Goal: Information Seeking & Learning: Find specific fact

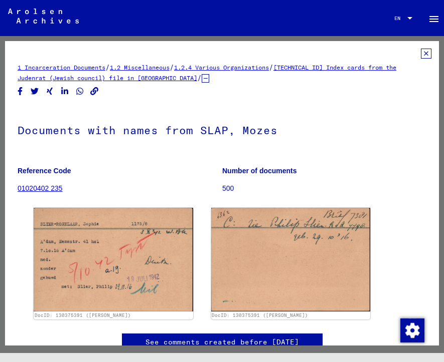
click at [421, 54] on icon at bounding box center [426, 54] width 11 height 10
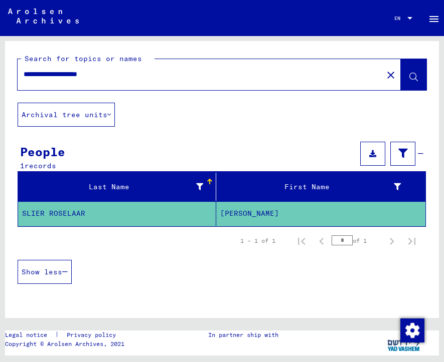
drag, startPoint x: 132, startPoint y: 75, endPoint x: 77, endPoint y: 76, distance: 55.2
click at [77, 76] on input "**********" at bounding box center [200, 74] width 353 height 11
drag, startPoint x: 49, startPoint y: 75, endPoint x: -2, endPoint y: 69, distance: 51.5
click at [0, 69] on html "**********" at bounding box center [222, 181] width 444 height 362
type input "**********"
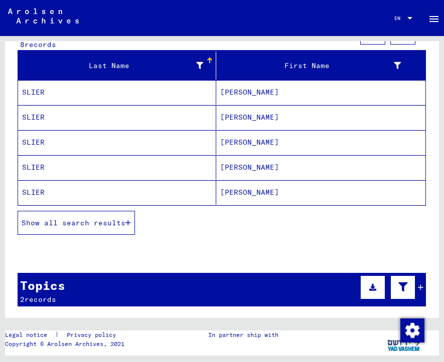
scroll to position [126, 0]
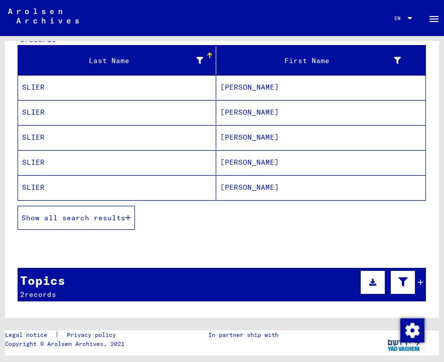
click at [85, 226] on button "Show all search results" at bounding box center [76, 218] width 117 height 24
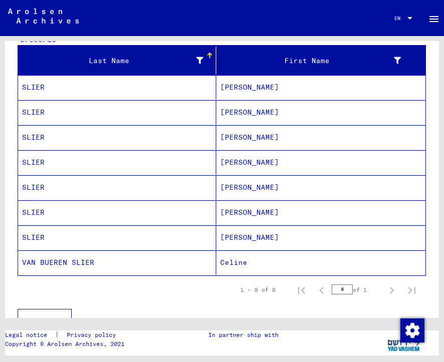
click at [40, 89] on mat-cell "SLIER" at bounding box center [117, 87] width 198 height 25
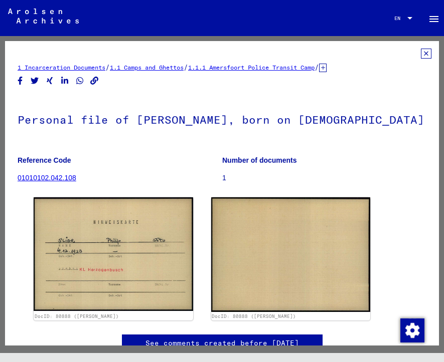
click at [421, 54] on icon at bounding box center [426, 54] width 11 height 10
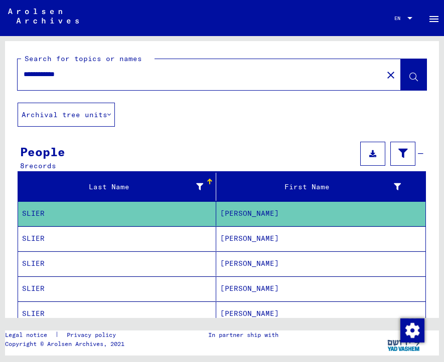
click at [85, 246] on mat-cell "SLIER" at bounding box center [117, 239] width 198 height 25
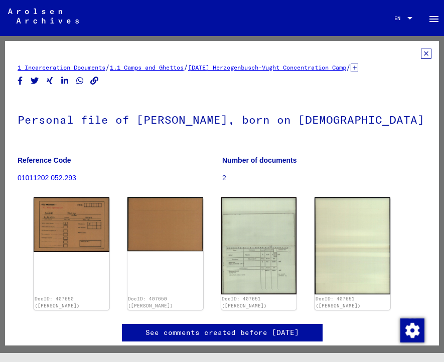
click at [421, 53] on icon at bounding box center [426, 54] width 11 height 10
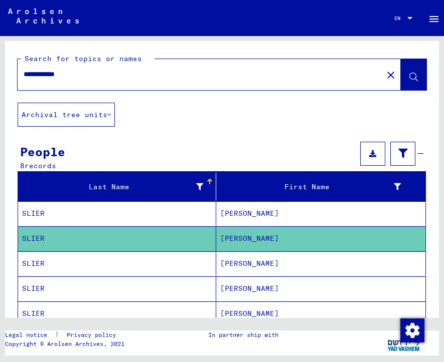
click at [49, 262] on mat-cell "SLIER" at bounding box center [117, 264] width 198 height 25
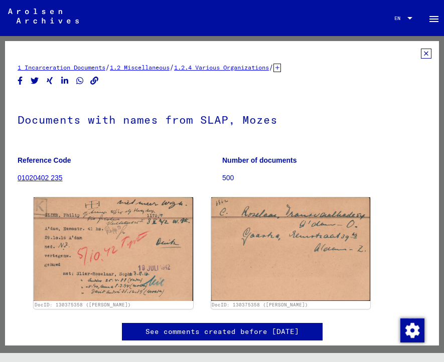
click at [195, 27] on mat-toolbar "Search Browse archive Detailed questions/information about the documents? Send …" at bounding box center [222, 18] width 444 height 36
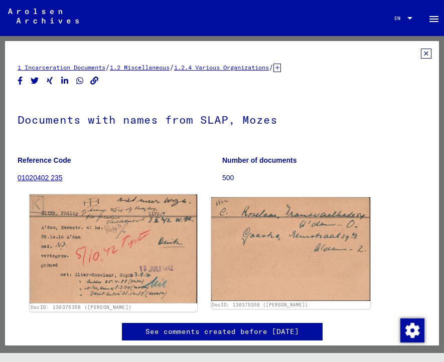
click at [102, 247] on img at bounding box center [113, 249] width 167 height 109
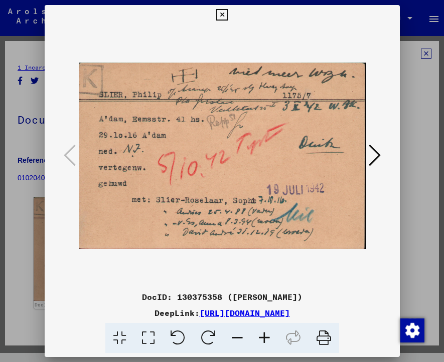
drag, startPoint x: 135, startPoint y: 291, endPoint x: 316, endPoint y: 323, distance: 183.4
click at [316, 323] on div "DocID: 130375358 ([PERSON_NAME]) DeepLink: [URL][DOMAIN_NAME]" at bounding box center [222, 322] width 355 height 63
copy div "DocID: 130375358 ([PERSON_NAME]) DeepLink: [URL][DOMAIN_NAME]"
click at [374, 149] on icon at bounding box center [374, 155] width 12 height 24
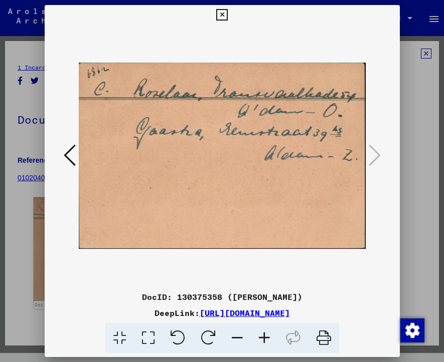
click at [221, 11] on icon at bounding box center [222, 15] width 12 height 12
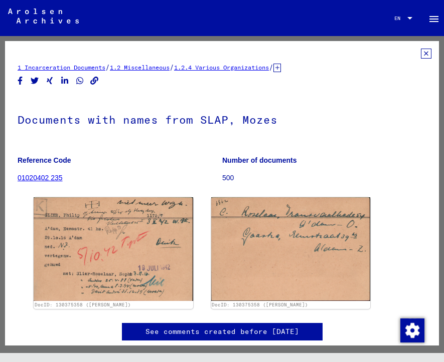
click at [281, 69] on icon at bounding box center [277, 68] width 8 height 9
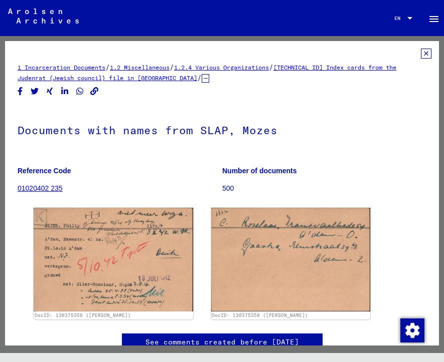
drag, startPoint x: 12, startPoint y: 69, endPoint x: 144, endPoint y: 81, distance: 132.3
click at [144, 81] on yv-its-full-details "1 Incarceration Documents / 1.2 Miscellaneous / 1.2.4 Various Organizations / […" at bounding box center [222, 210] width 434 height 323
click at [10, 73] on yv-its-full-details "1 Incarceration Documents / 1.2 Miscellaneous / 1.2.4 Various Organizations / […" at bounding box center [222, 210] width 434 height 323
drag, startPoint x: 36, startPoint y: 67, endPoint x: 184, endPoint y: 77, distance: 148.7
click at [184, 77] on yv-its-full-details "1 Incarceration Documents / 1.2 Miscellaneous / 1.2.4 Various Organizations / […" at bounding box center [222, 210] width 434 height 323
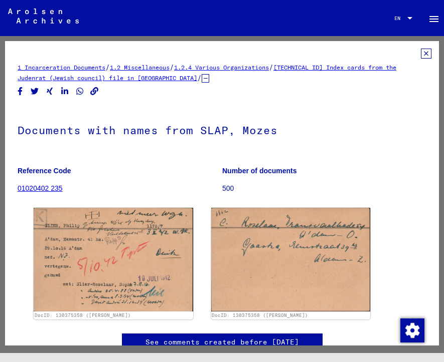
copy div "1 Incarceration Documents / 1.2 Miscellaneous / 1.2.4 Various Organizations / […"
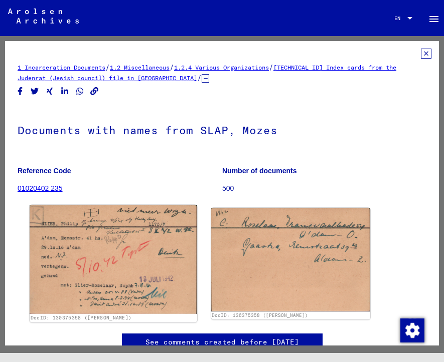
click at [104, 267] on img at bounding box center [113, 260] width 167 height 109
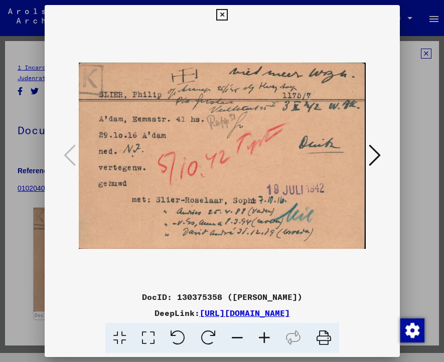
click at [262, 345] on icon at bounding box center [264, 338] width 27 height 31
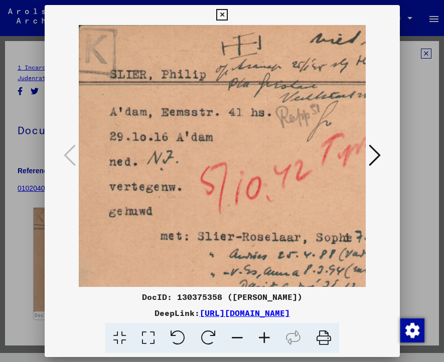
scroll to position [0, 9]
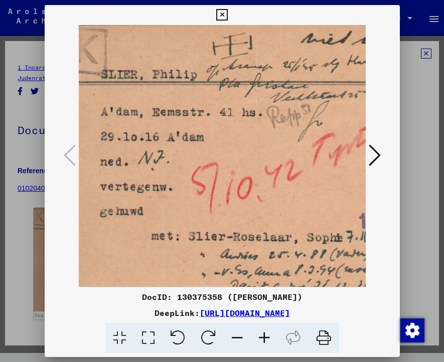
drag, startPoint x: 261, startPoint y: 223, endPoint x: 273, endPoint y: 233, distance: 15.0
click at [273, 233] on img at bounding box center [291, 168] width 442 height 287
click at [222, 9] on icon at bounding box center [222, 15] width 12 height 12
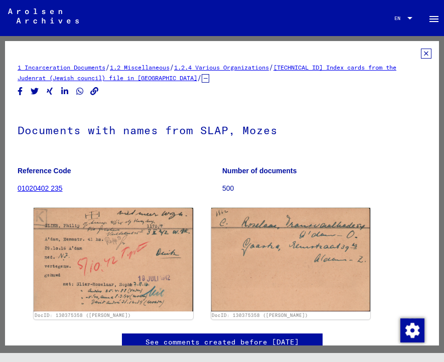
click at [421, 50] on icon at bounding box center [426, 54] width 11 height 10
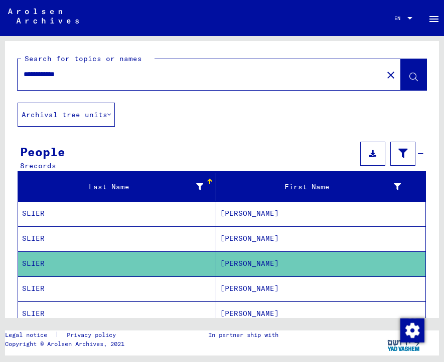
click at [40, 289] on mat-cell "SLIER" at bounding box center [117, 289] width 198 height 25
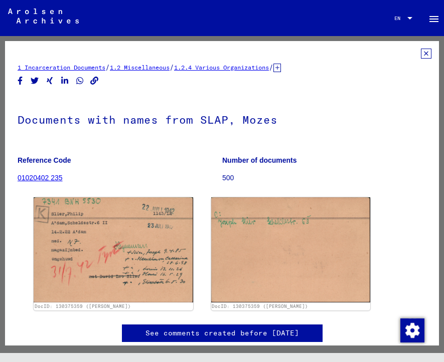
click at [421, 52] on icon at bounding box center [426, 54] width 11 height 10
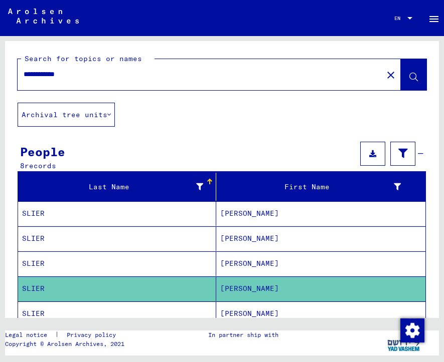
scroll to position [97, 0]
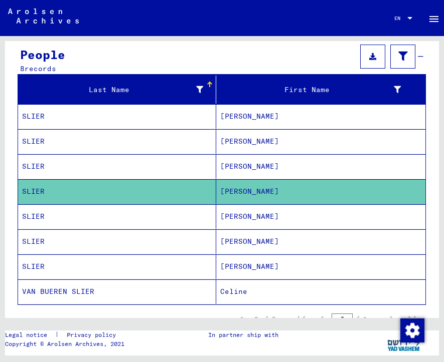
click at [31, 217] on mat-cell "SLIER" at bounding box center [117, 217] width 198 height 25
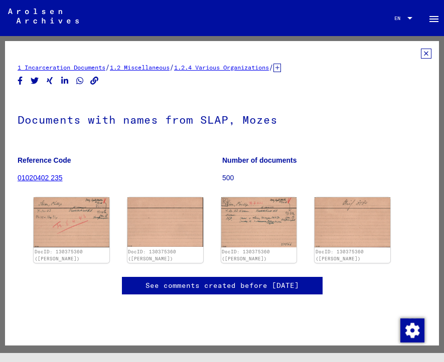
click at [421, 52] on icon at bounding box center [426, 54] width 11 height 10
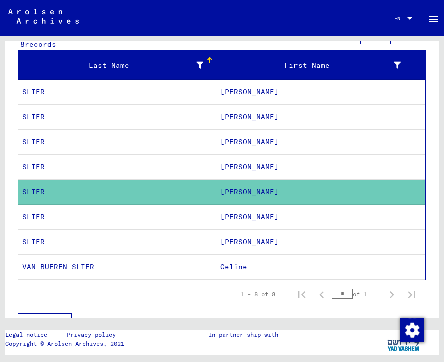
scroll to position [128, 0]
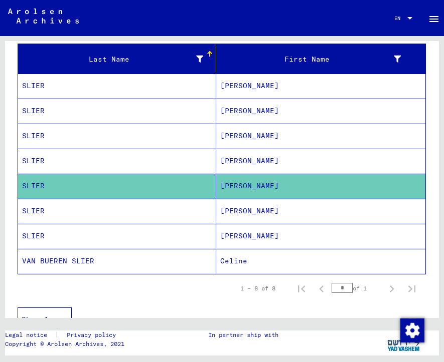
click at [43, 212] on mat-cell "SLIER" at bounding box center [117, 211] width 198 height 25
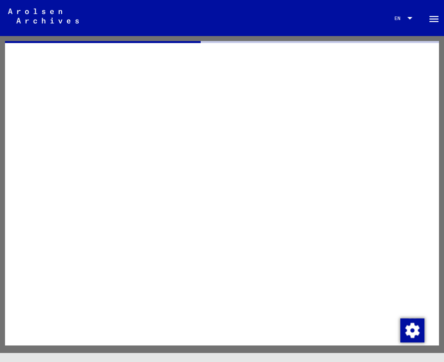
click at [43, 212] on div at bounding box center [222, 193] width 434 height 305
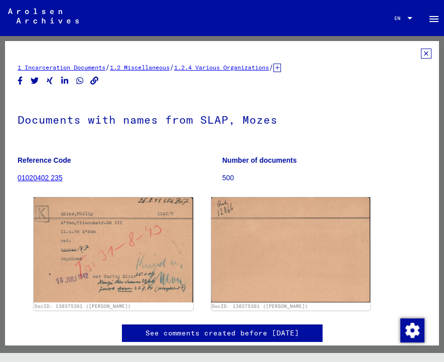
click at [421, 57] on icon at bounding box center [426, 54] width 11 height 10
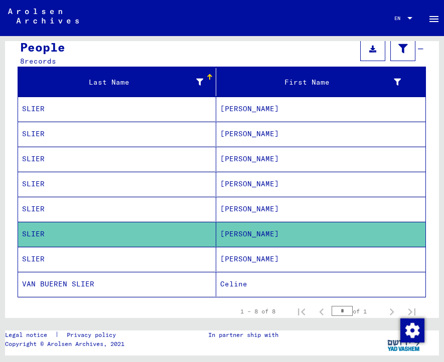
scroll to position [136, 0]
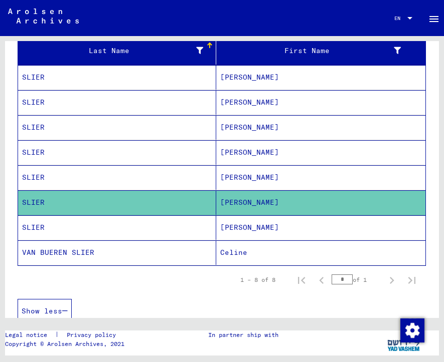
click at [58, 226] on mat-cell "SLIER" at bounding box center [117, 228] width 198 height 25
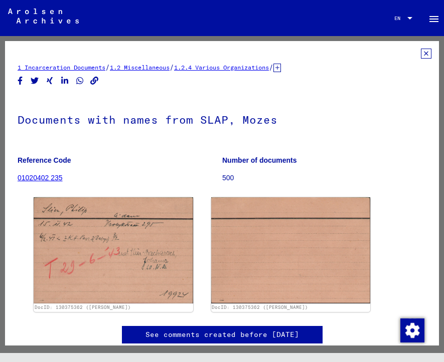
click at [421, 56] on icon at bounding box center [426, 54] width 11 height 10
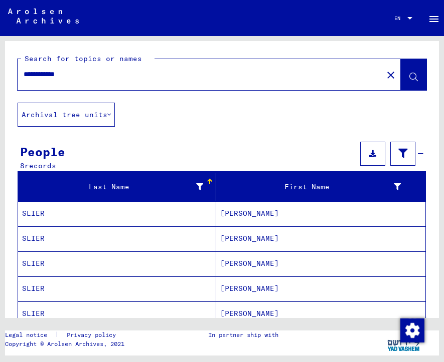
drag, startPoint x: 92, startPoint y: 72, endPoint x: -3, endPoint y: 80, distance: 95.5
click at [0, 80] on html "**********" at bounding box center [222, 181] width 444 height 362
click at [84, 71] on input "**********" at bounding box center [200, 74] width 353 height 11
drag, startPoint x: 84, startPoint y: 74, endPoint x: -3, endPoint y: 81, distance: 87.0
click at [0, 81] on html "**********" at bounding box center [222, 181] width 444 height 362
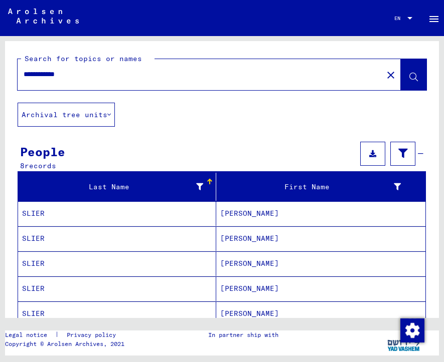
type input "*"
type input "**********"
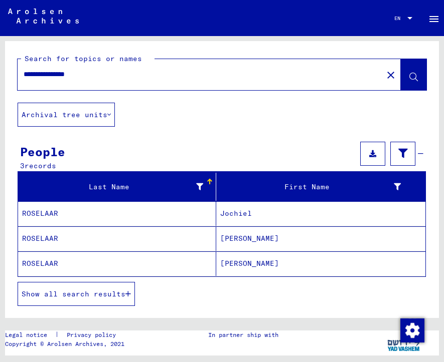
click at [51, 213] on mat-cell "ROSELAAR" at bounding box center [117, 214] width 198 height 25
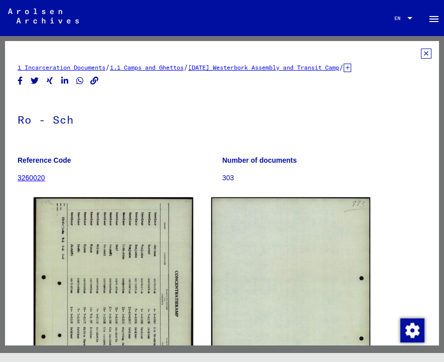
click at [351, 67] on icon at bounding box center [347, 68] width 8 height 9
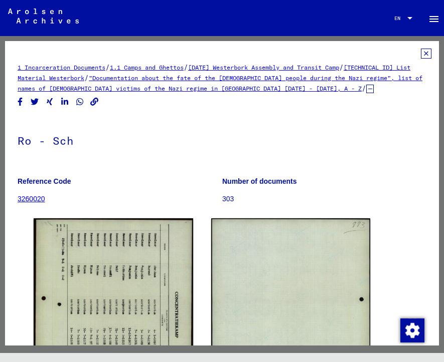
drag, startPoint x: 14, startPoint y: 63, endPoint x: 243, endPoint y: 197, distance: 265.6
copy div "1 Incarceration Documents / 1.1 Camps and Ghettos / [DATE] Westerbork Assembly …"
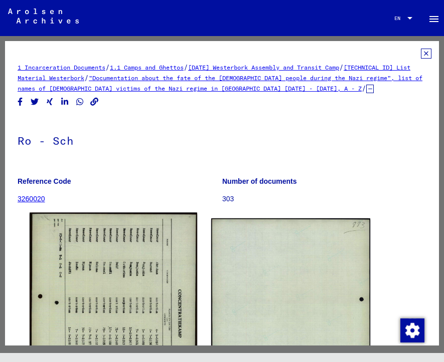
click at [122, 297] on img at bounding box center [113, 329] width 167 height 232
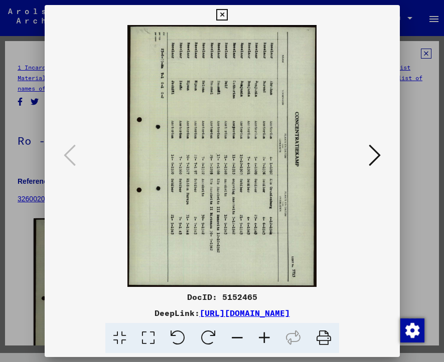
click at [175, 339] on icon at bounding box center [177, 338] width 31 height 31
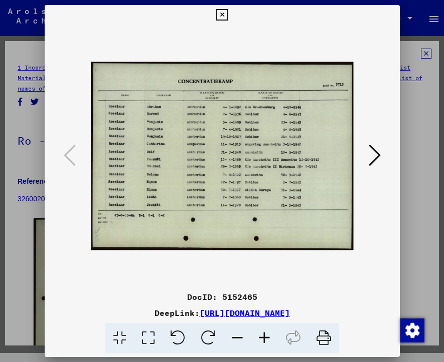
click at [266, 342] on icon at bounding box center [264, 338] width 27 height 31
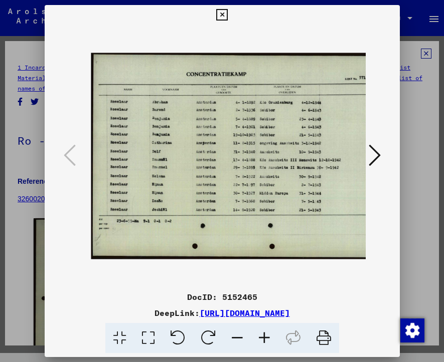
click at [266, 342] on icon at bounding box center [264, 338] width 27 height 31
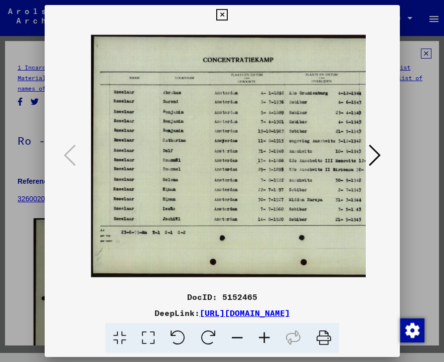
click at [266, 342] on icon at bounding box center [264, 338] width 27 height 31
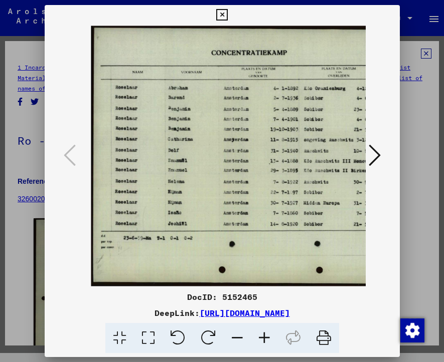
click at [266, 342] on icon at bounding box center [264, 338] width 27 height 31
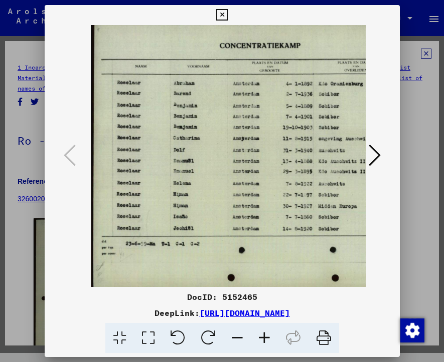
click at [266, 342] on icon at bounding box center [264, 338] width 27 height 31
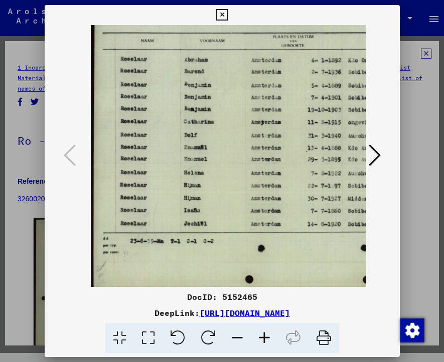
click at [266, 342] on icon at bounding box center [264, 338] width 27 height 31
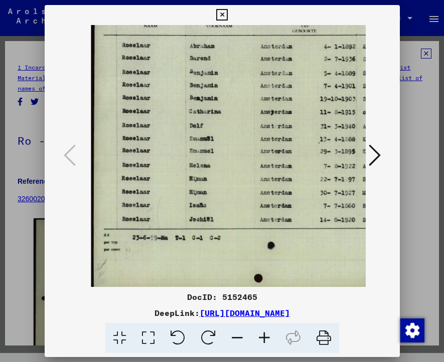
click at [266, 342] on icon at bounding box center [264, 338] width 27 height 31
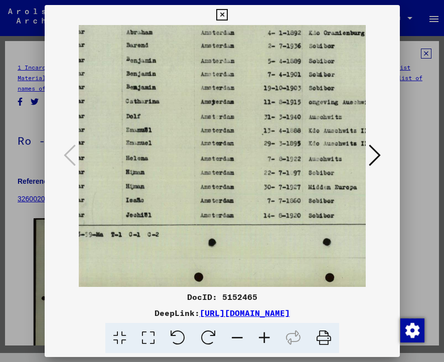
scroll to position [0, 77]
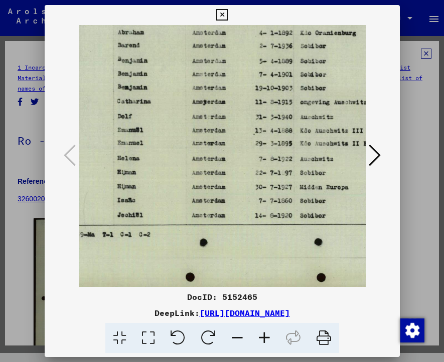
drag, startPoint x: 241, startPoint y: 249, endPoint x: 186, endPoint y: 263, distance: 56.5
click at [186, 263] on img at bounding box center [258, 123] width 488 height 351
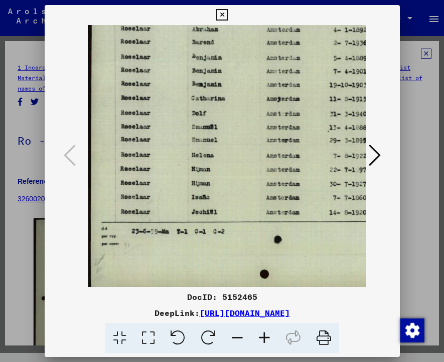
scroll to position [3, 0]
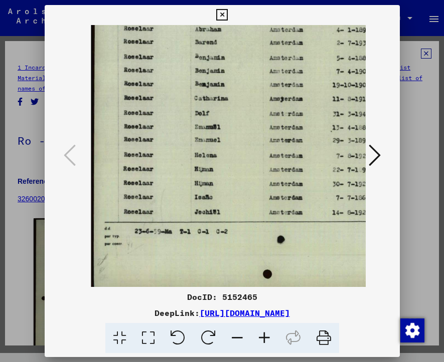
drag, startPoint x: 194, startPoint y: 135, endPoint x: 277, endPoint y: 132, distance: 82.8
click at [277, 132] on img at bounding box center [335, 120] width 488 height 351
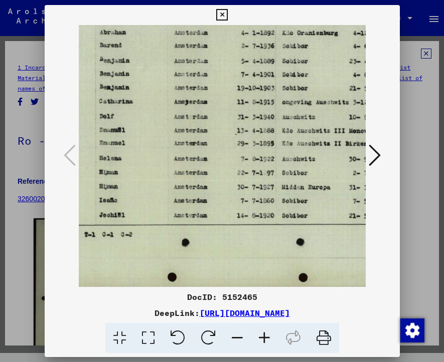
drag, startPoint x: 284, startPoint y: 98, endPoint x: 202, endPoint y: 192, distance: 125.4
click at [202, 192] on img at bounding box center [239, 123] width 488 height 351
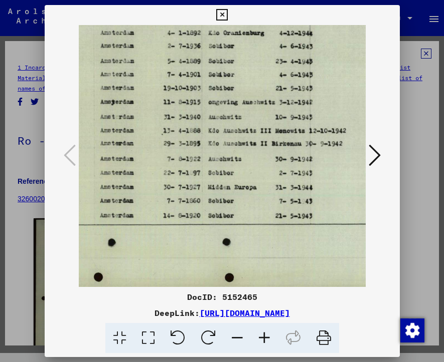
scroll to position [0, 181]
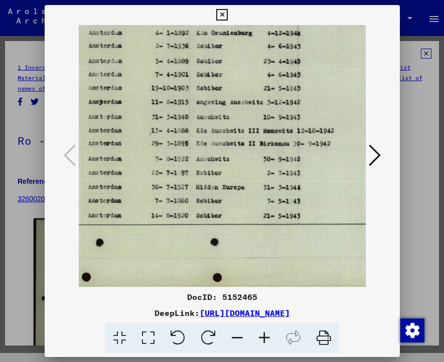
drag, startPoint x: 256, startPoint y: 131, endPoint x: 212, endPoint y: 152, distance: 48.7
click at [212, 152] on img at bounding box center [154, 123] width 488 height 351
click at [241, 336] on icon at bounding box center [237, 338] width 27 height 31
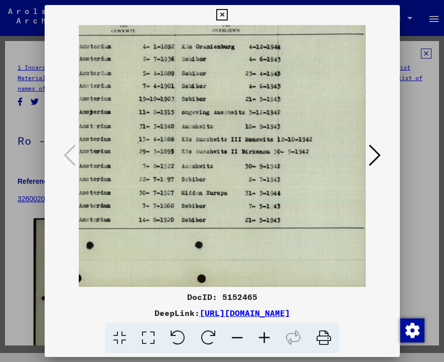
click at [241, 336] on icon at bounding box center [237, 338] width 27 height 31
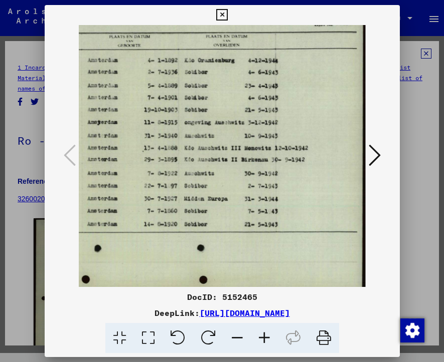
drag, startPoint x: 270, startPoint y: 122, endPoint x: 186, endPoint y: 169, distance: 96.1
click at [186, 169] on img at bounding box center [146, 141] width 438 height 315
click at [238, 336] on icon at bounding box center [237, 338] width 27 height 31
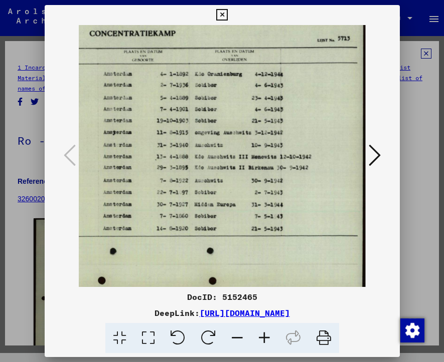
scroll to position [0, 138]
drag, startPoint x: 169, startPoint y: 299, endPoint x: 396, endPoint y: 308, distance: 226.8
click at [396, 308] on div "DocID: 5152465 DeepLink: [URL][DOMAIN_NAME]" at bounding box center [222, 322] width 355 height 63
copy div "DocID: 5152465 DeepLink: [URL][DOMAIN_NAME]"
click at [224, 16] on icon at bounding box center [222, 15] width 12 height 12
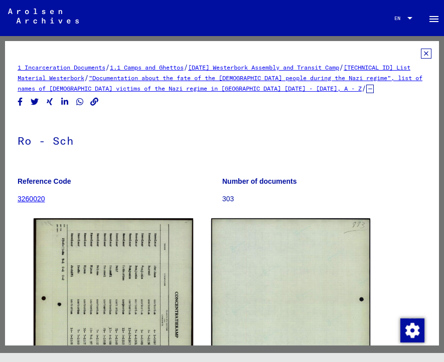
click at [421, 56] on icon at bounding box center [426, 54] width 11 height 10
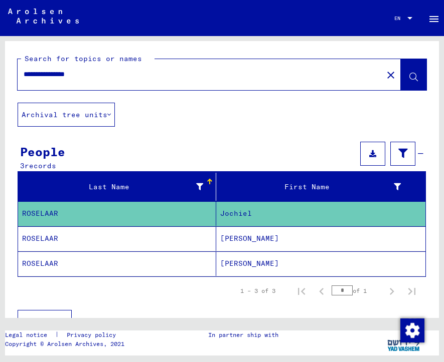
click at [43, 243] on mat-cell "ROSELAAR" at bounding box center [117, 239] width 198 height 25
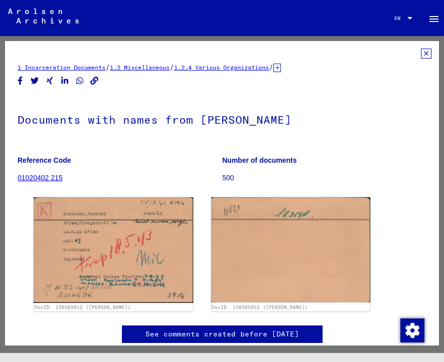
click at [281, 70] on icon at bounding box center [277, 68] width 8 height 9
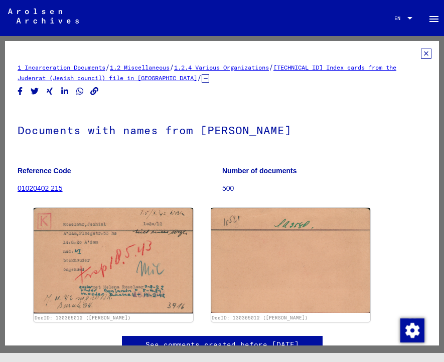
drag, startPoint x: 13, startPoint y: 66, endPoint x: 159, endPoint y: 157, distance: 172.9
click at [237, 177] on yv-its-full-details "1 Incarceration Documents / 1.2 Miscellaneous / 1.2.4 Various Organizations / […" at bounding box center [222, 212] width 434 height 326
copy div "1 Incarceration Documents / 1.2 Miscellaneous / 1.2.4 Various Organizations / […"
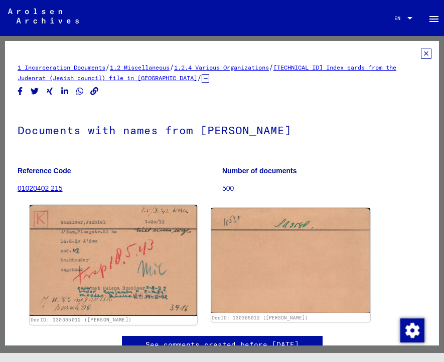
click at [106, 249] on img at bounding box center [113, 261] width 167 height 111
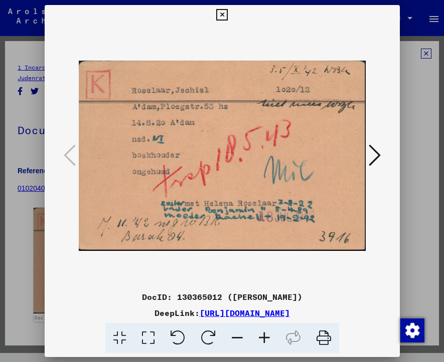
drag, startPoint x: 130, startPoint y: 295, endPoint x: 309, endPoint y: 321, distance: 181.3
click at [309, 321] on div "DocID: 130365012 ([PERSON_NAME]) DeepLink: [URL][DOMAIN_NAME]" at bounding box center [222, 322] width 355 height 63
copy div "DocID: 130365012 ([PERSON_NAME]) DeepLink: [URL][DOMAIN_NAME]"
click at [248, 264] on img at bounding box center [222, 156] width 287 height 262
click at [374, 144] on icon at bounding box center [374, 155] width 12 height 24
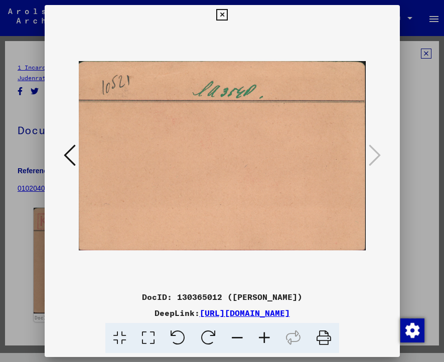
click at [71, 149] on icon at bounding box center [70, 155] width 12 height 24
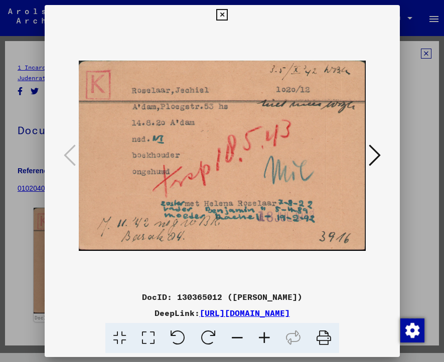
drag, startPoint x: 224, startPoint y: 215, endPoint x: 217, endPoint y: 216, distance: 7.1
click at [217, 216] on img at bounding box center [222, 156] width 287 height 262
click at [192, 48] on img at bounding box center [222, 156] width 287 height 262
